Goal: Check status: Check status

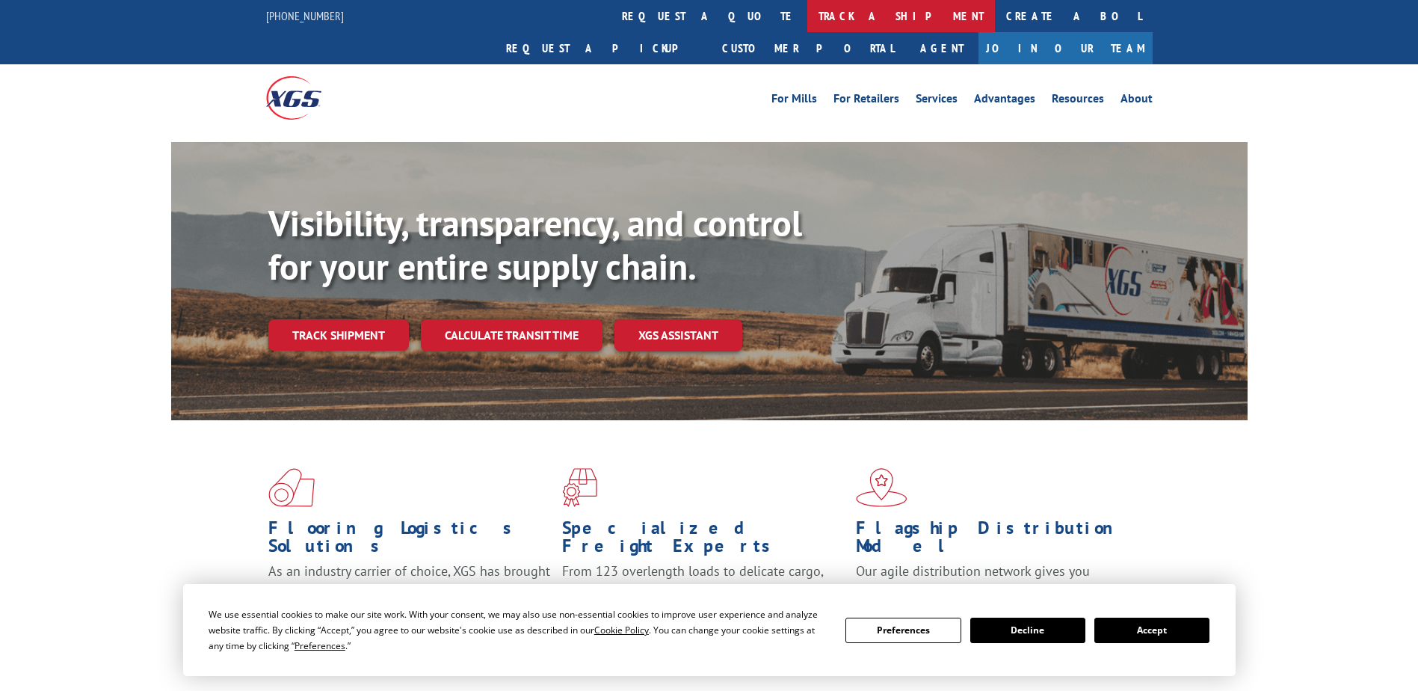
click at [807, 15] on link "track a shipment" at bounding box center [901, 16] width 188 height 32
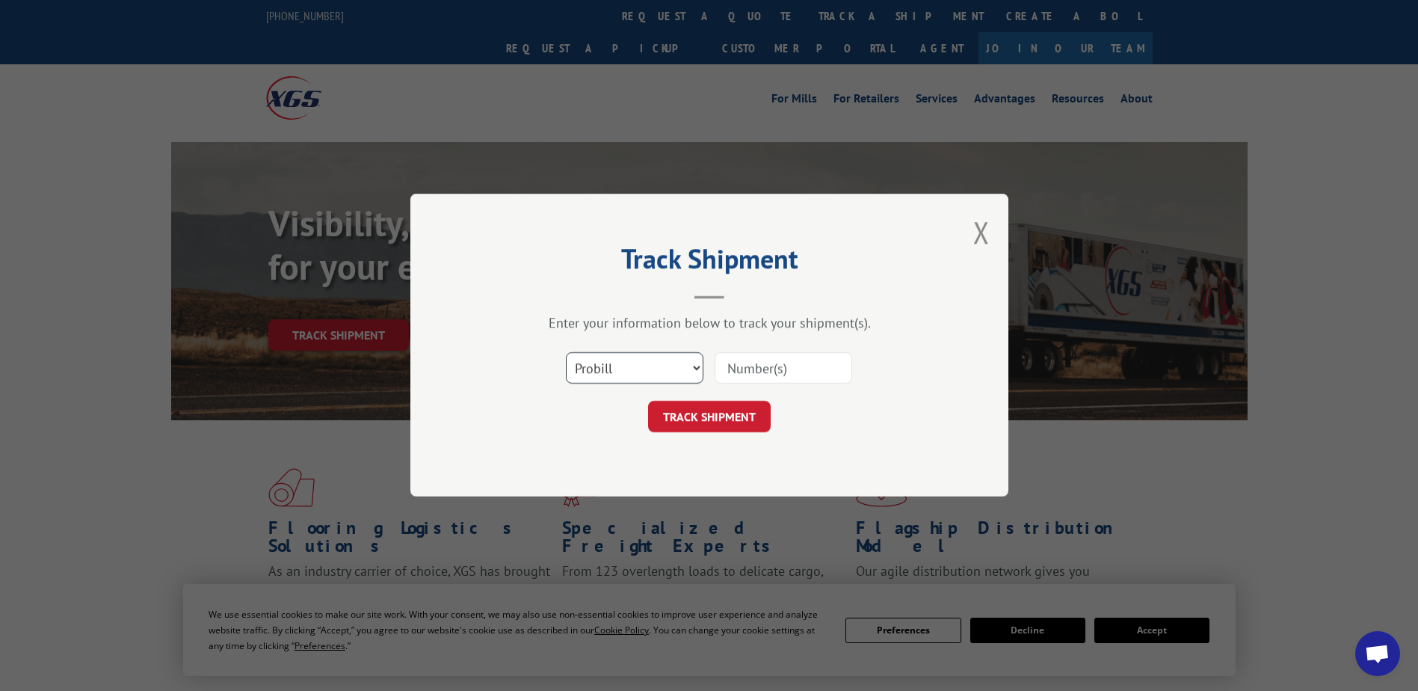
click at [659, 372] on select "Select category... Probill BOL PO" at bounding box center [635, 368] width 138 height 31
select select "po"
click at [566, 353] on select "Select category... Probill BOL PO" at bounding box center [635, 368] width 138 height 31
click at [741, 372] on input at bounding box center [784, 368] width 138 height 31
paste input "49521828"
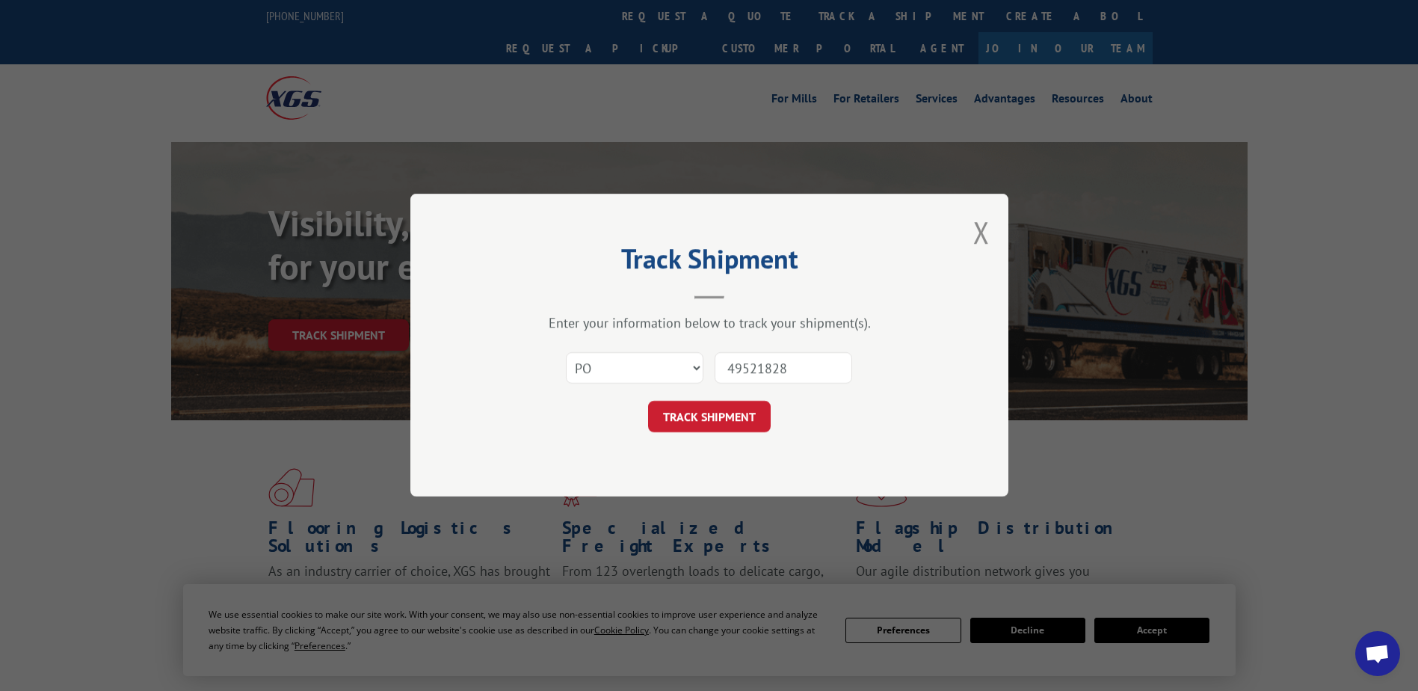
click at [760, 375] on input "49521828" at bounding box center [784, 368] width 138 height 31
click at [759, 375] on input "49521828" at bounding box center [784, 368] width 138 height 31
type input "49521828"
click button "TRACK SHIPMENT" at bounding box center [709, 416] width 123 height 31
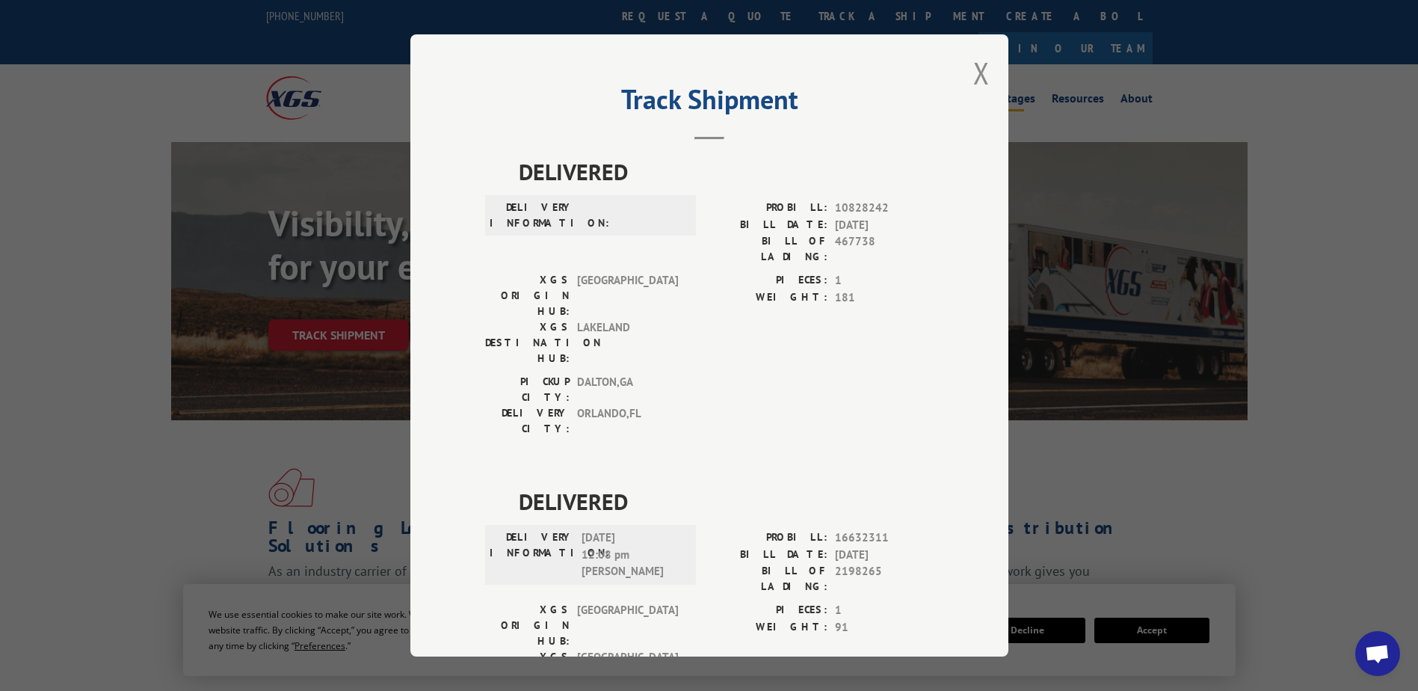
click at [976, 76] on button "Close modal" at bounding box center [981, 73] width 16 height 40
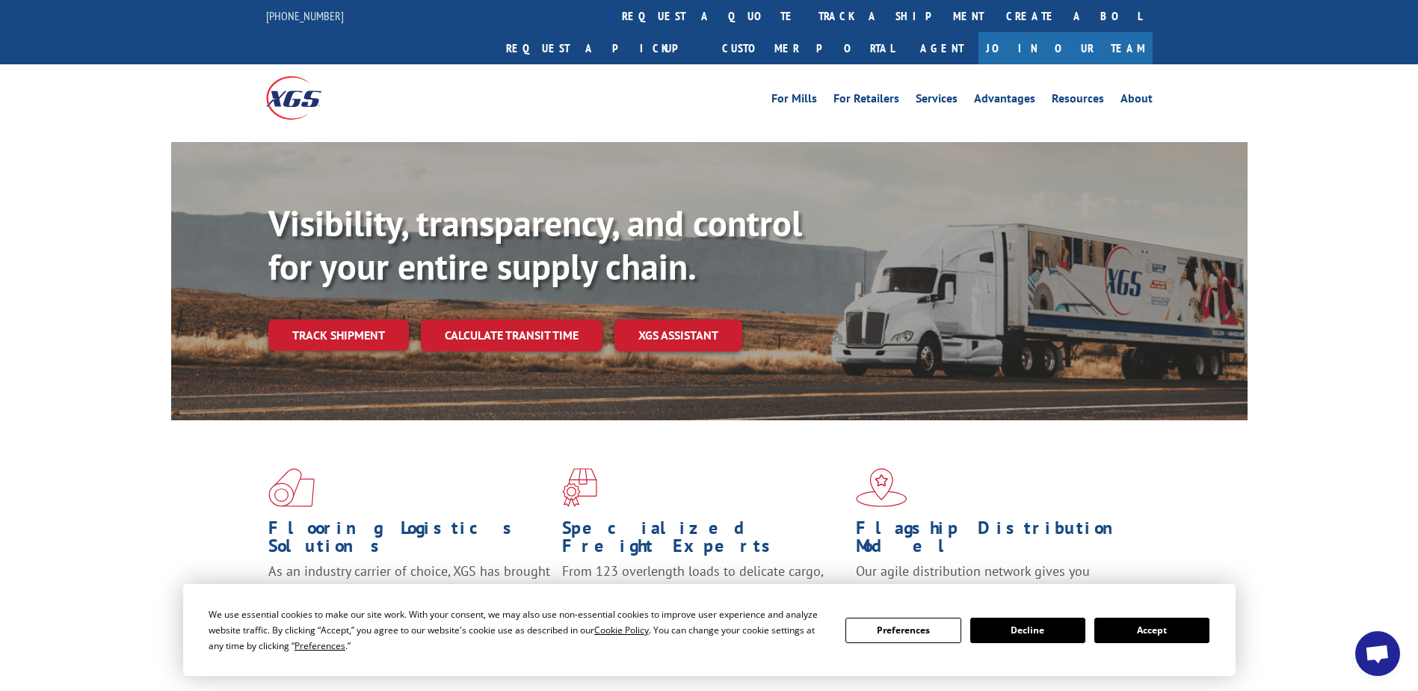
click at [1159, 632] on button "Accept" at bounding box center [1151, 629] width 115 height 25
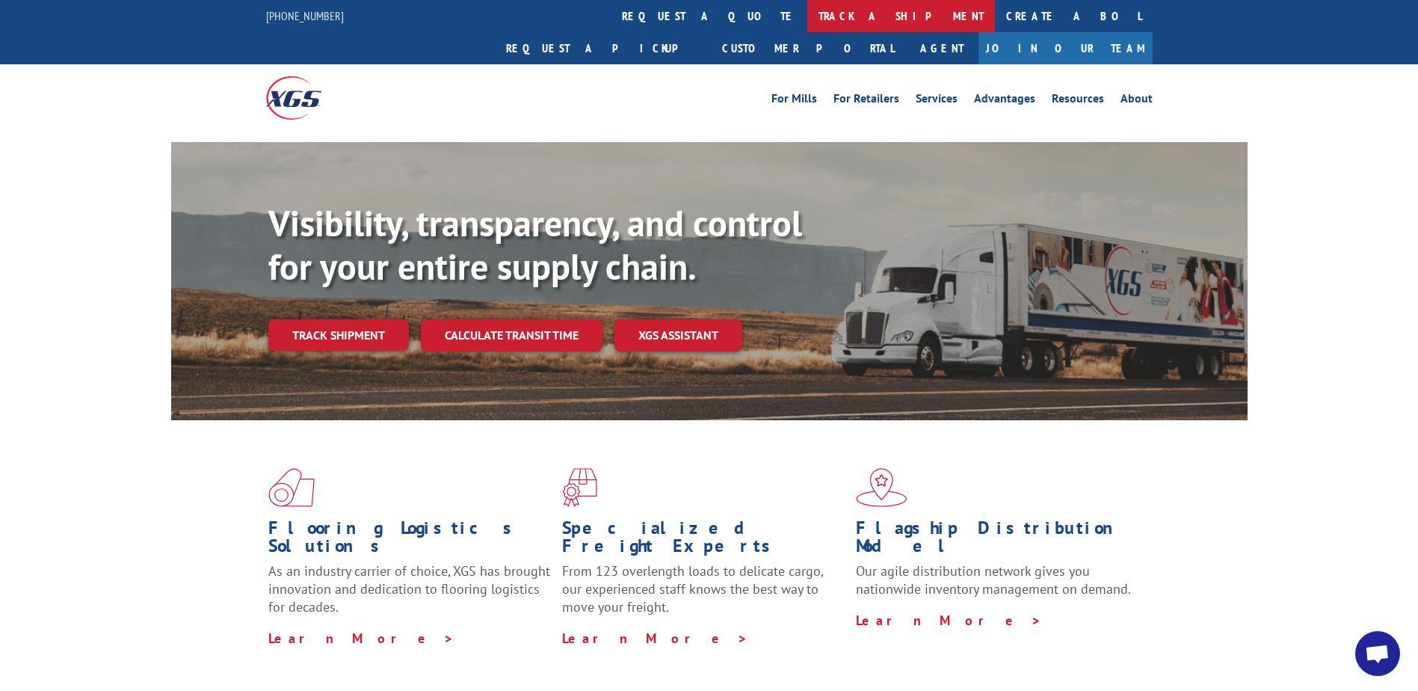
click at [807, 6] on link "track a shipment" at bounding box center [901, 16] width 188 height 32
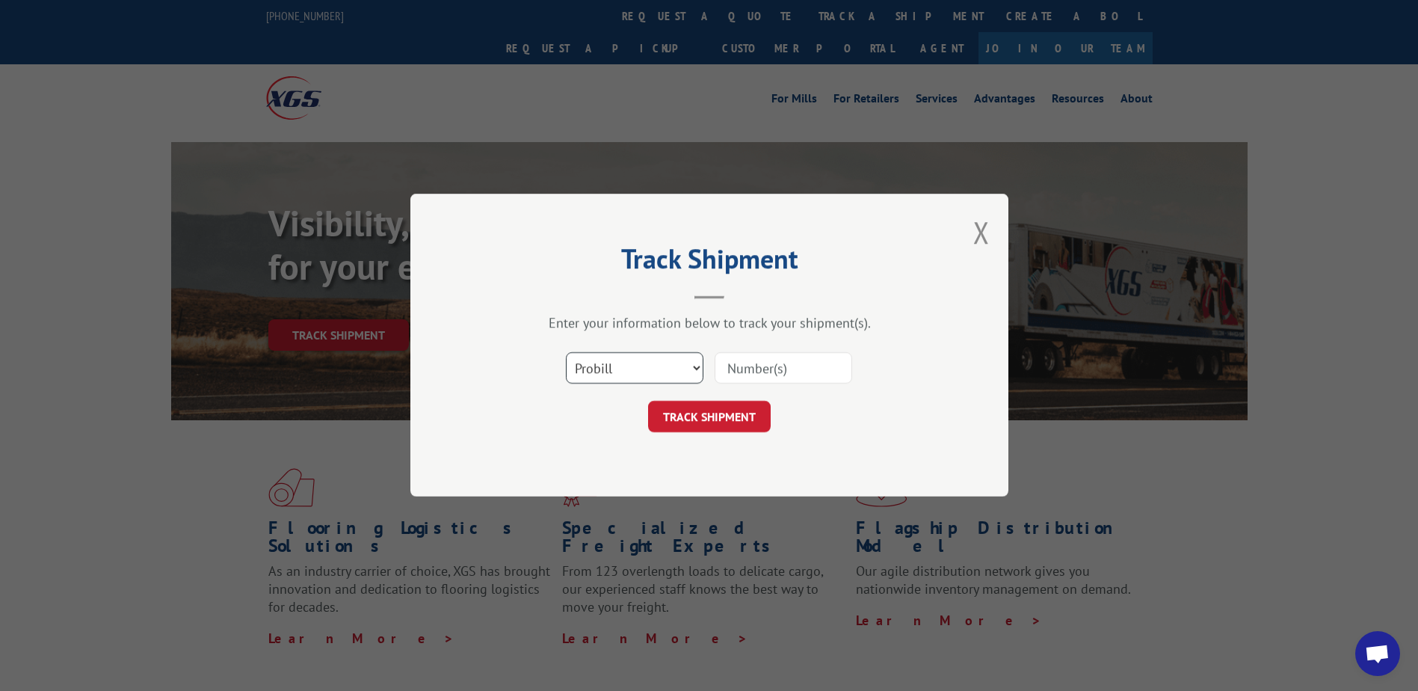
click at [623, 366] on select "Select category... Probill BOL PO" at bounding box center [635, 368] width 138 height 31
select select "po"
click at [566, 353] on select "Select category... Probill BOL PO" at bounding box center [635, 368] width 138 height 31
click at [786, 373] on input at bounding box center [784, 368] width 138 height 31
paste input "[PHONE_NUMBER]"
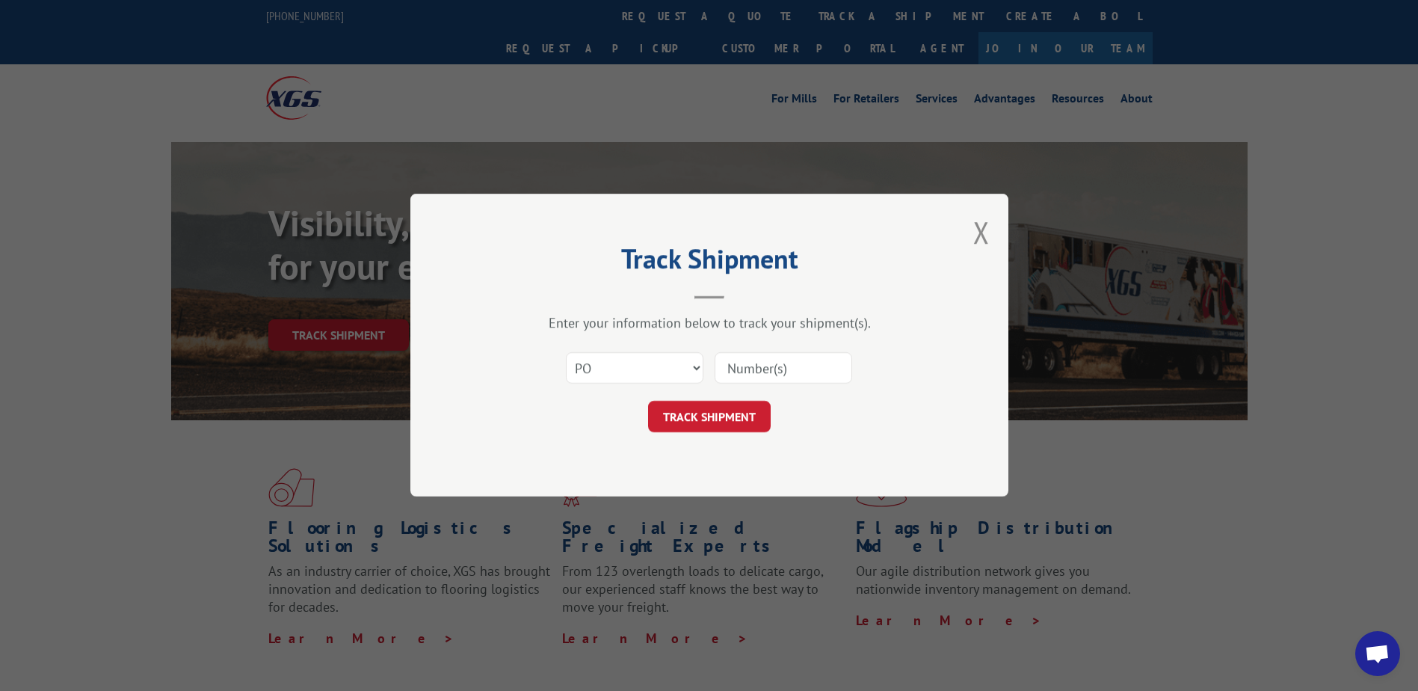
type input "[PHONE_NUMBER]"
drag, startPoint x: 823, startPoint y: 377, endPoint x: 709, endPoint y: 374, distance: 114.4
click at [709, 374] on div "Select category... Probill BOL PO [PHONE_NUMBER]" at bounding box center [709, 368] width 449 height 49
click at [979, 239] on button "Close modal" at bounding box center [981, 232] width 16 height 40
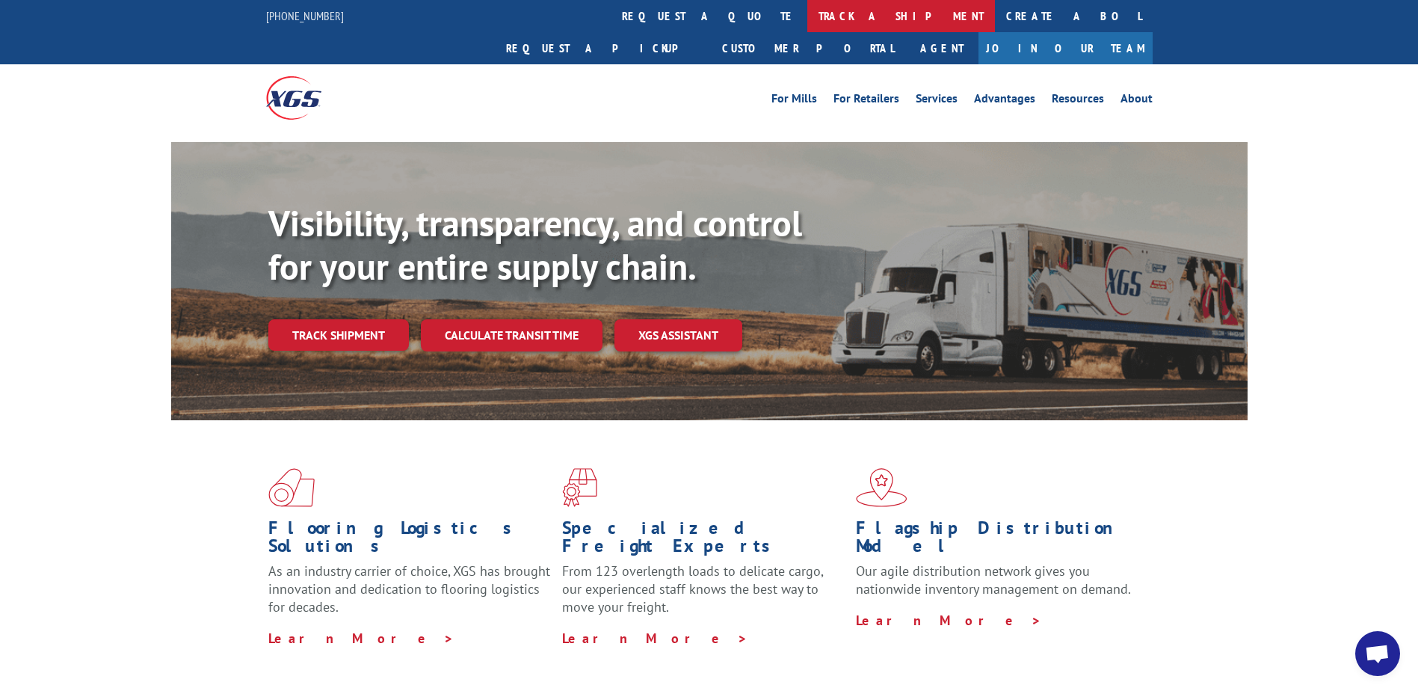
click at [807, 22] on link "track a shipment" at bounding box center [901, 16] width 188 height 32
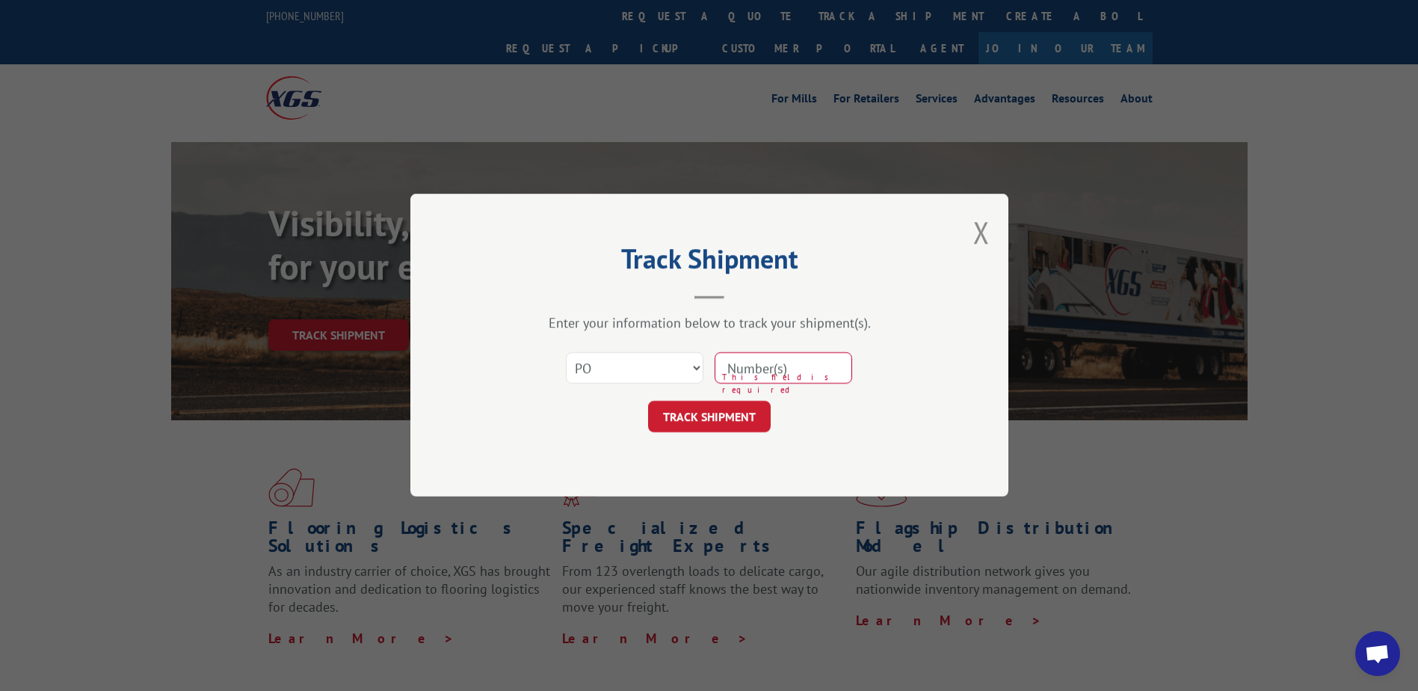
click at [776, 367] on input at bounding box center [784, 368] width 138 height 31
click at [976, 233] on button "Close modal" at bounding box center [981, 232] width 16 height 40
